Goal: Task Accomplishment & Management: Complete application form

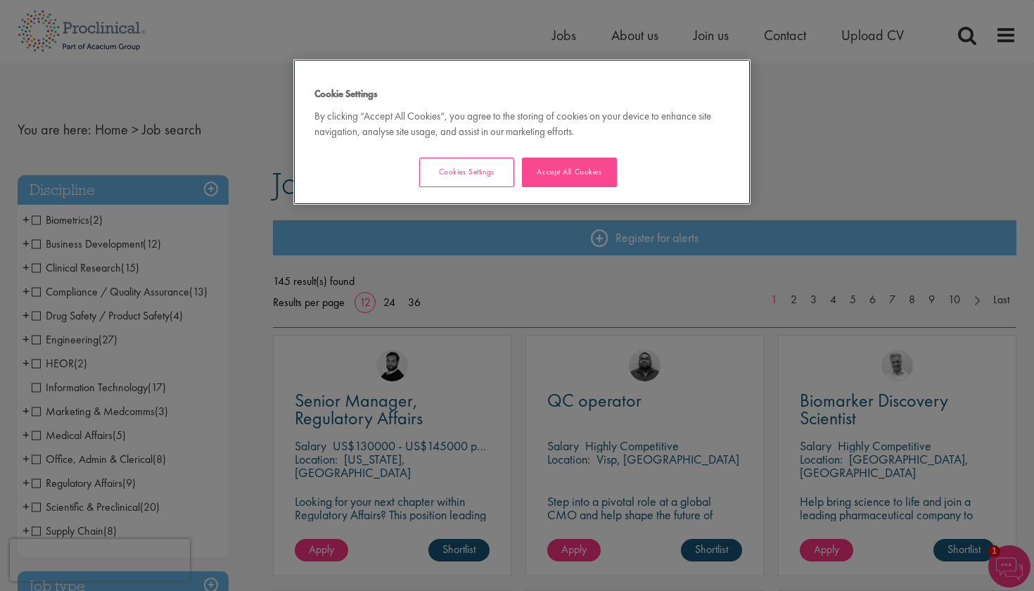
click at [584, 174] on button "Accept All Cookies" at bounding box center [569, 173] width 95 height 30
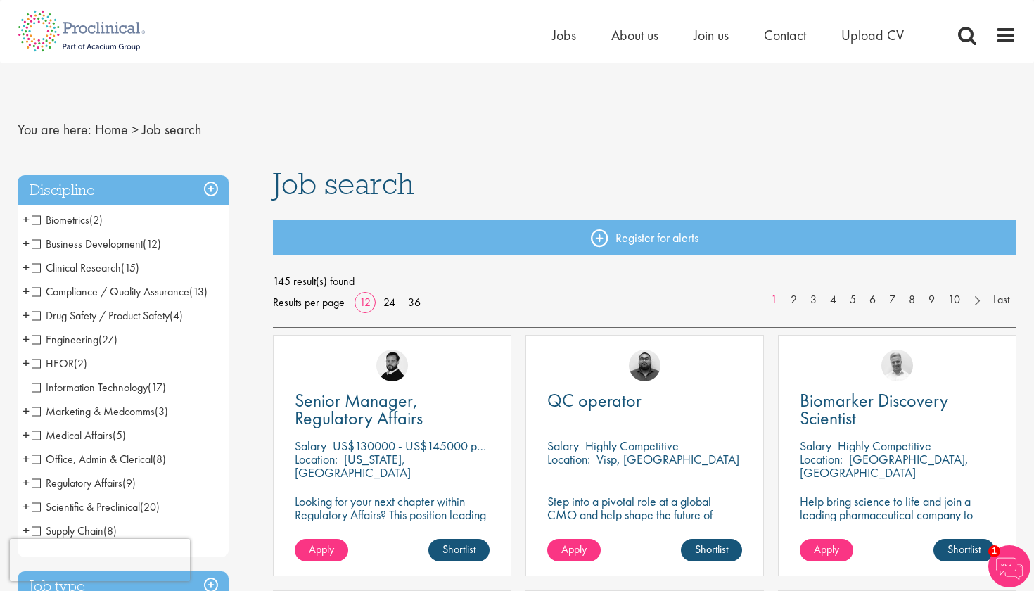
click at [38, 241] on span "Business Development" at bounding box center [87, 243] width 111 height 15
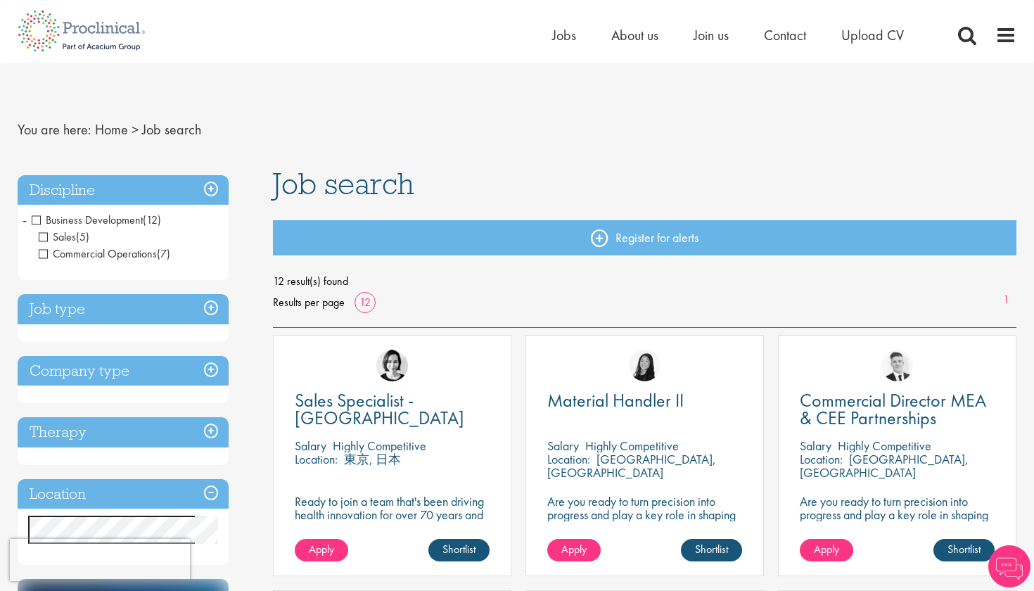
click at [145, 513] on div "Location Specified location Miles" at bounding box center [123, 522] width 211 height 87
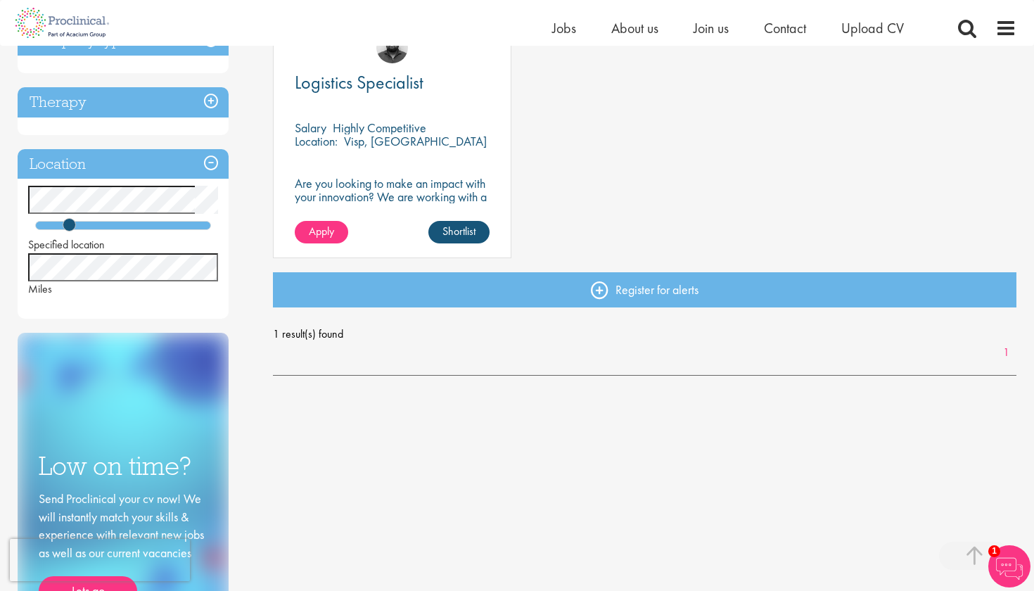
scroll to position [296, 0]
click at [413, 186] on p "Are you looking to make an impact with your innovation? We are working with a w…" at bounding box center [392, 209] width 195 height 67
click at [400, 134] on p "Visp, [GEOGRAPHIC_DATA]" at bounding box center [415, 140] width 143 height 16
click at [469, 236] on link "Shortlist" at bounding box center [458, 231] width 61 height 23
click at [468, 236] on link "Shortlisted" at bounding box center [453, 231] width 72 height 23
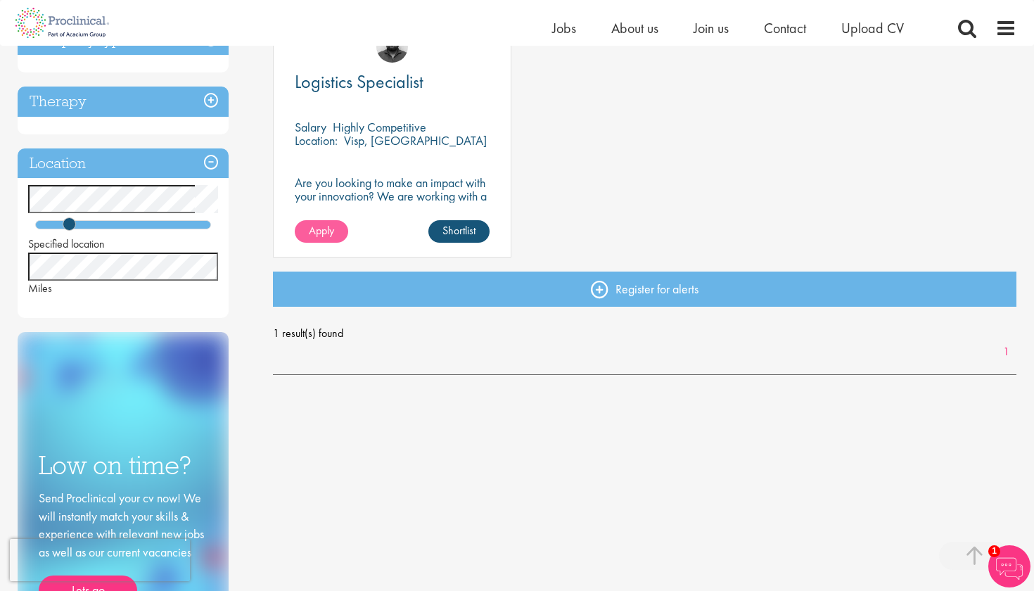
click at [323, 227] on span "Apply" at bounding box center [321, 230] width 25 height 15
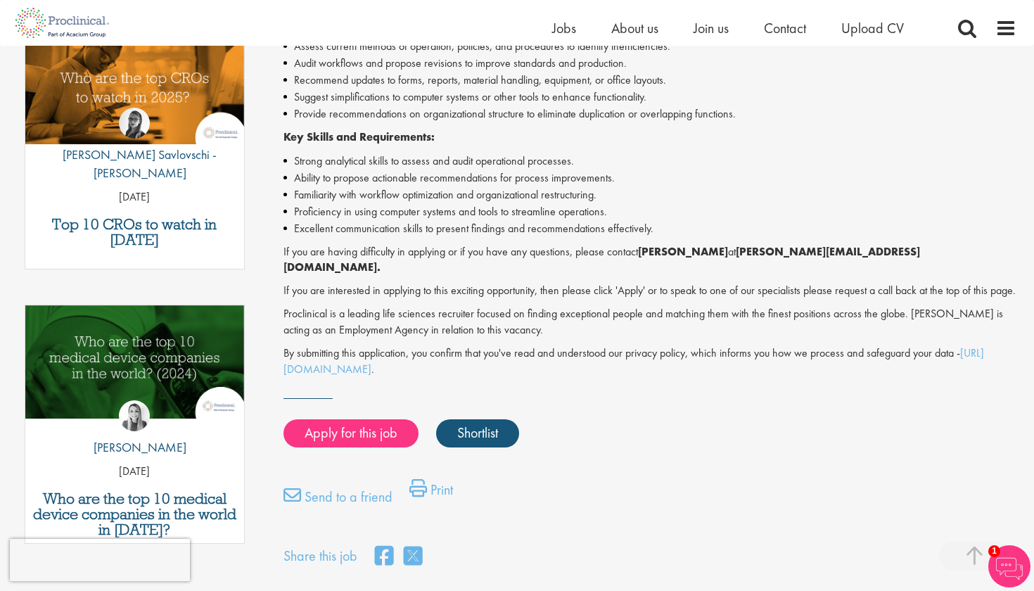
scroll to position [473, 0]
